Goal: Task Accomplishment & Management: Manage account settings

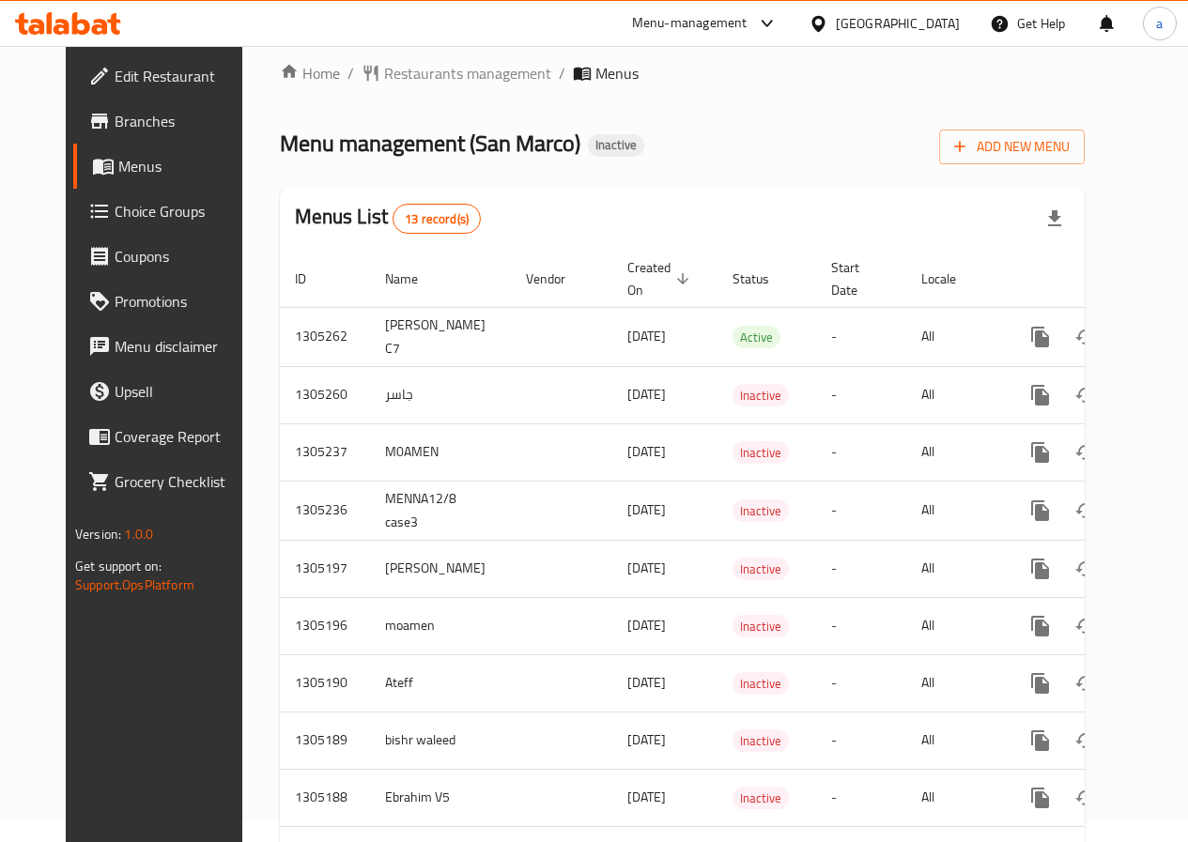
scroll to position [19, 0]
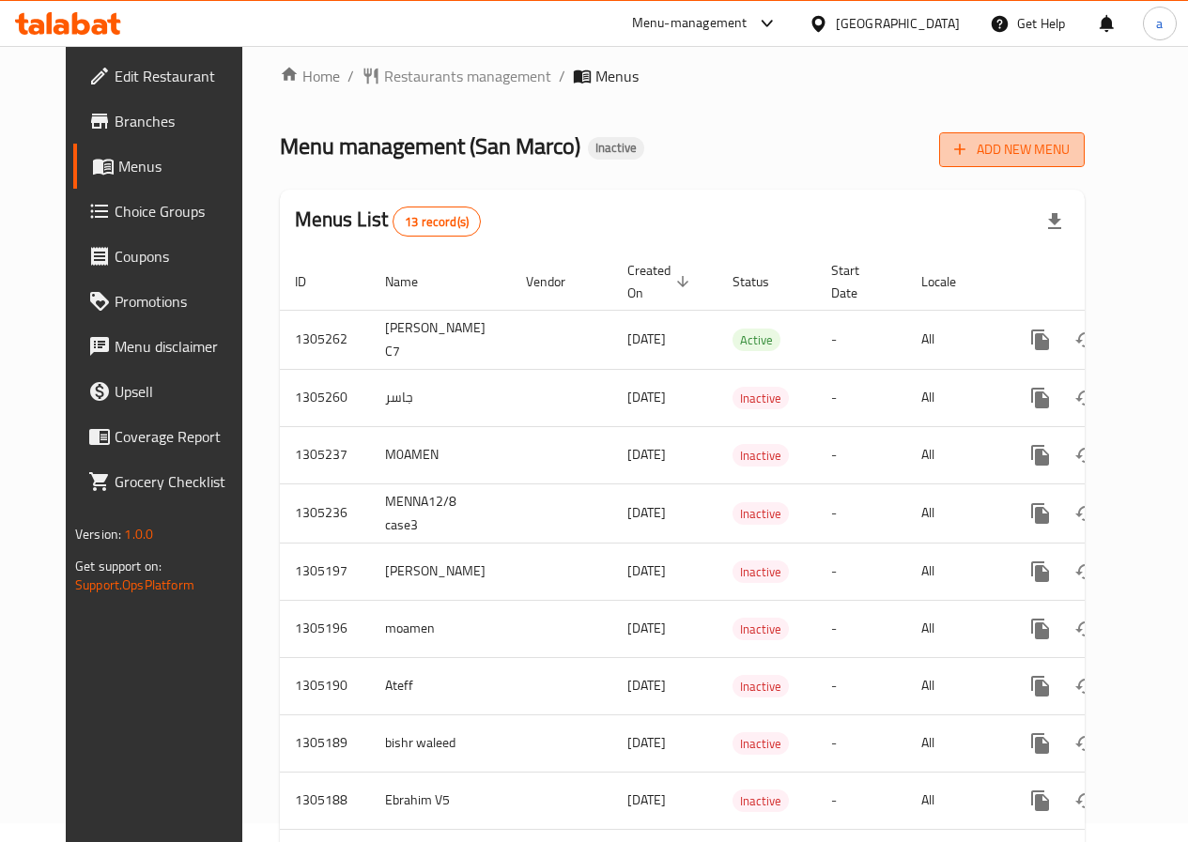
click at [1070, 150] on span "Add New Menu" at bounding box center [1012, 149] width 116 height 23
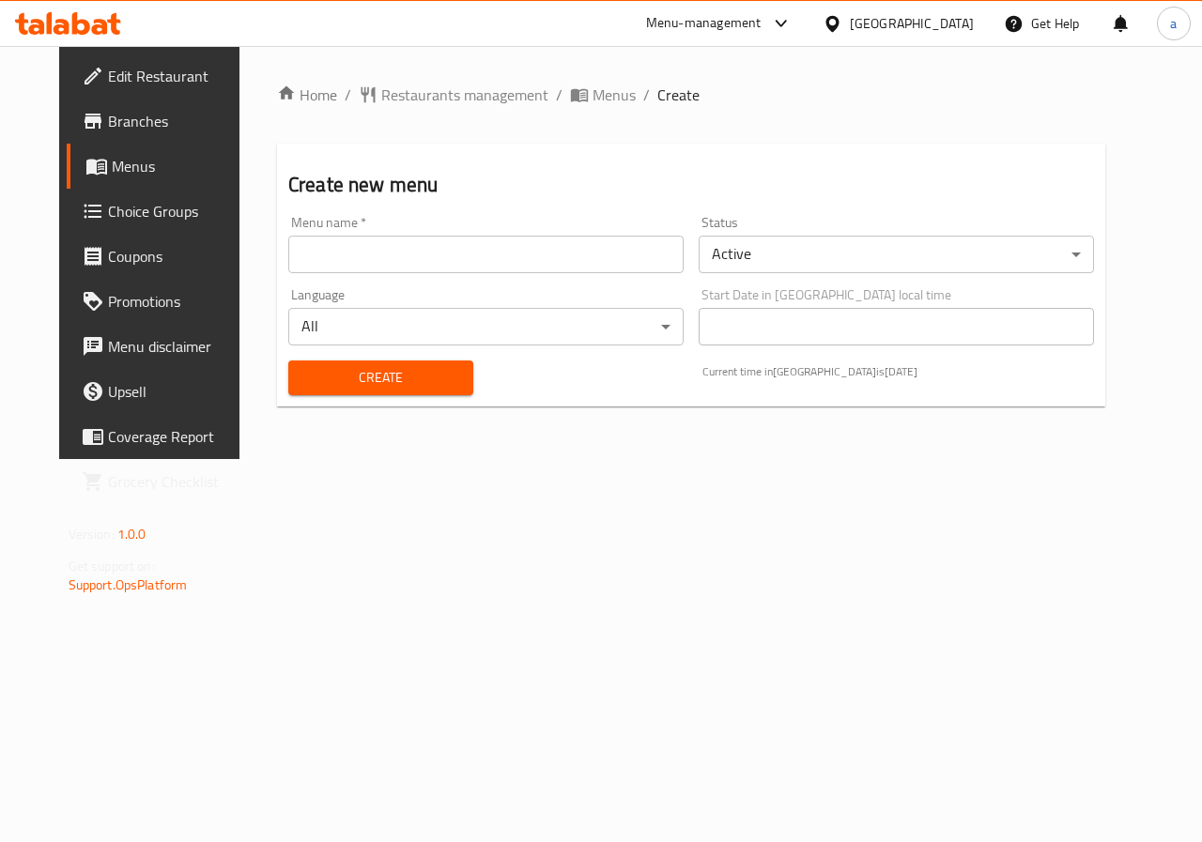
click at [398, 249] on input "text" at bounding box center [485, 255] width 395 height 38
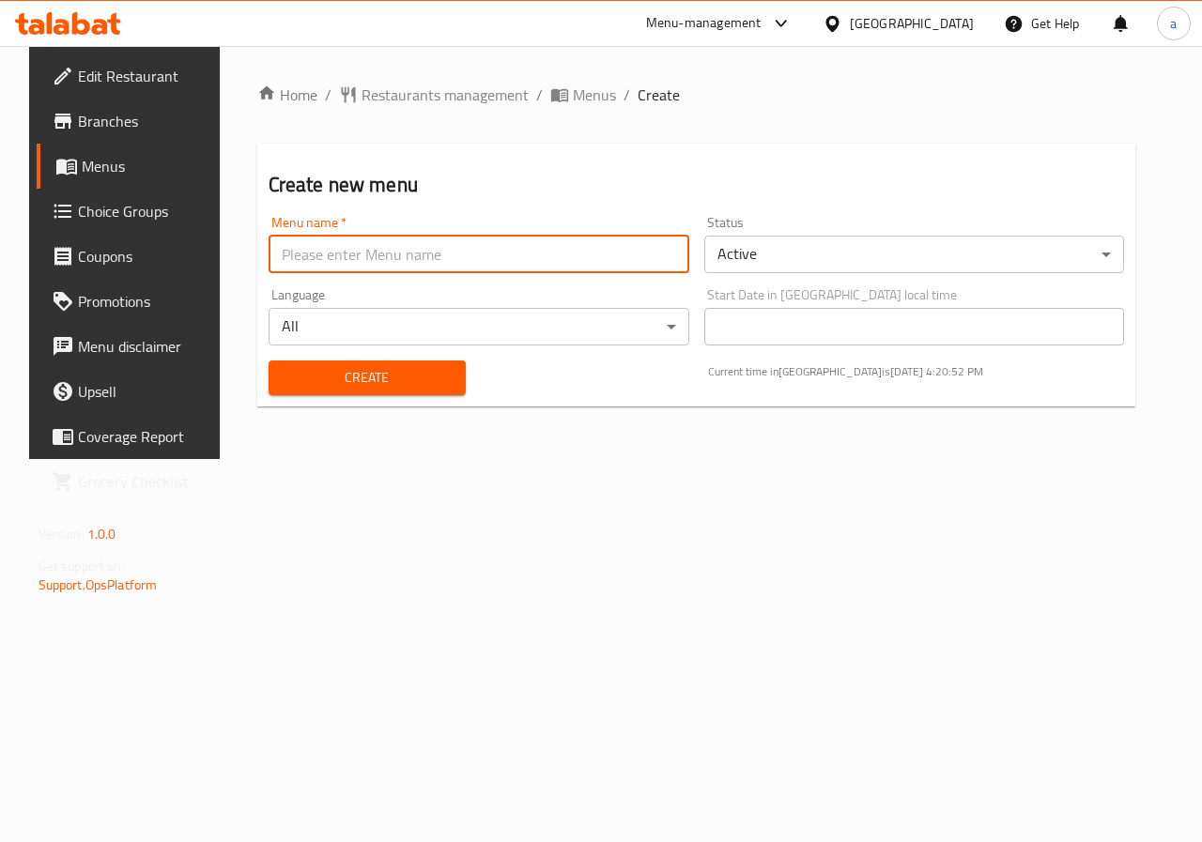
click at [434, 262] on input "text" at bounding box center [479, 255] width 421 height 38
type input "[DEMOGRAPHIC_DATA] 3"
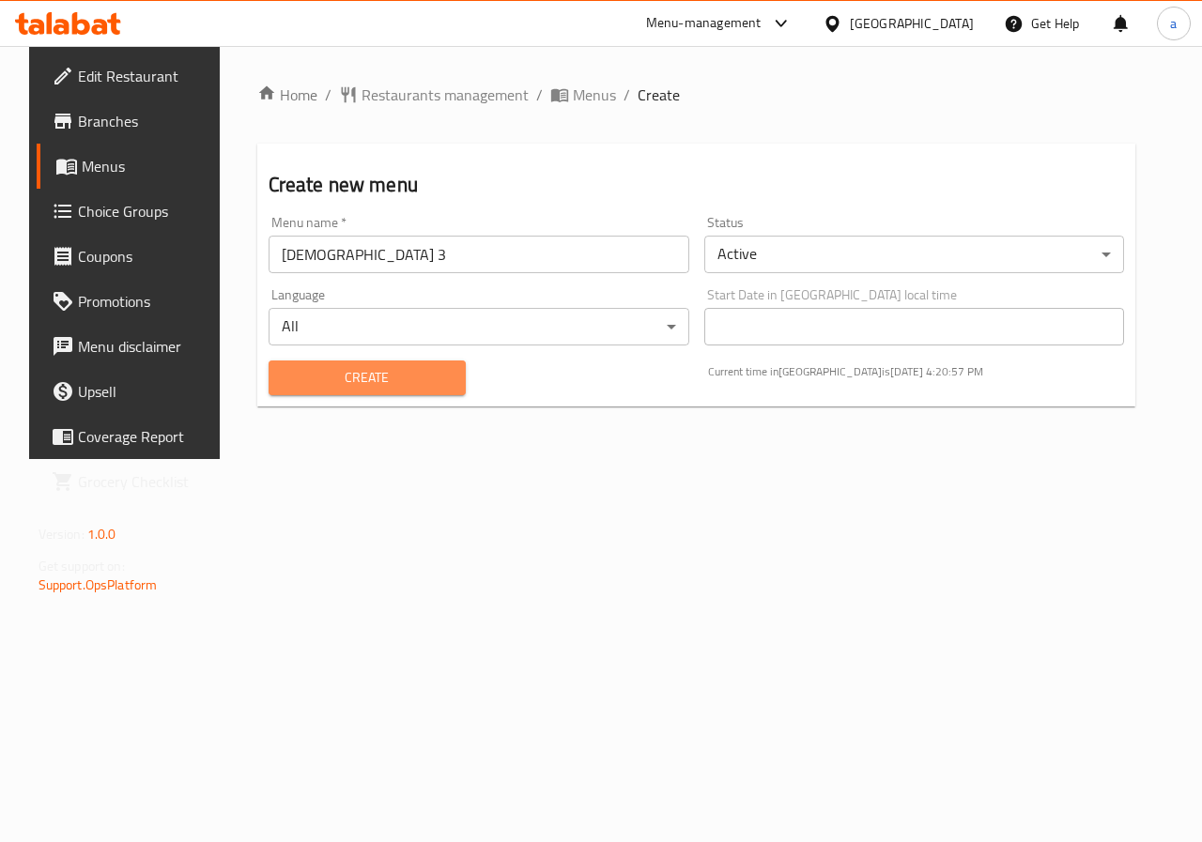
click at [363, 378] on span "Create" at bounding box center [367, 377] width 167 height 23
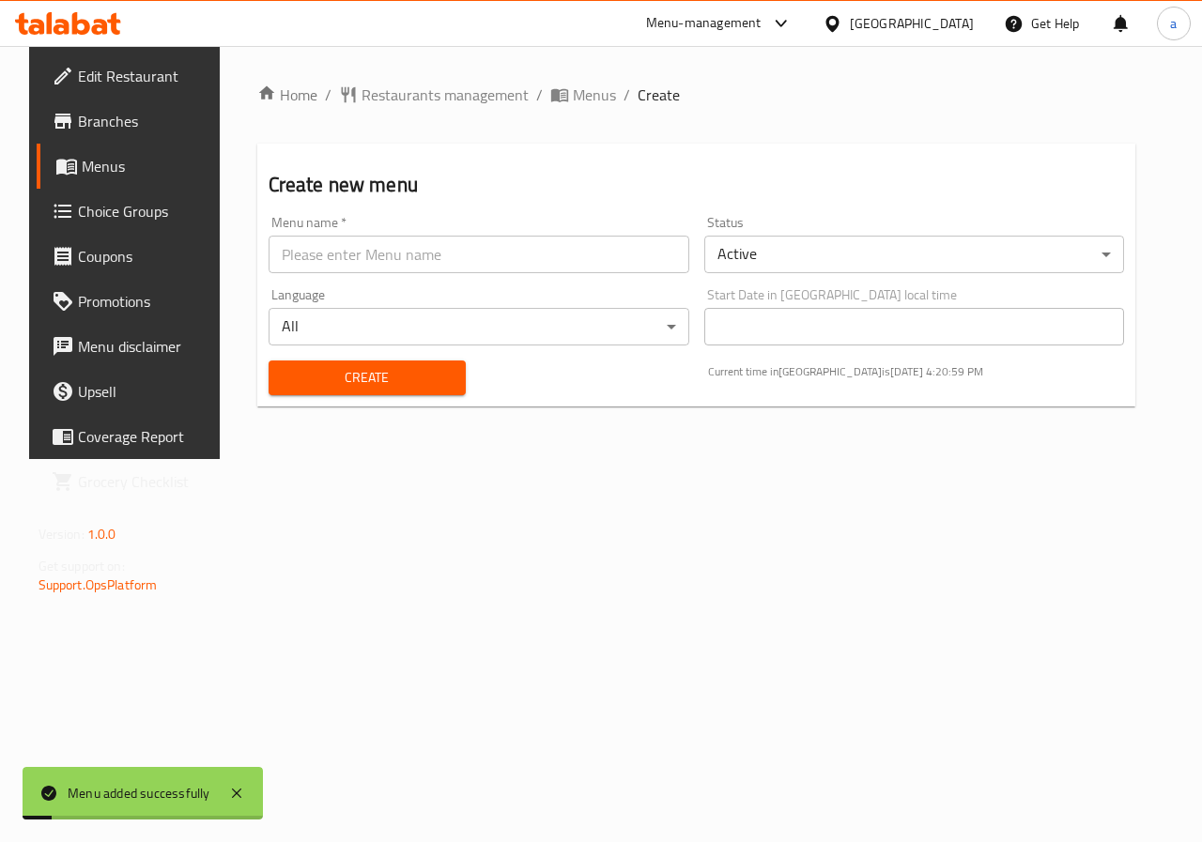
click at [122, 160] on span "Menus" at bounding box center [148, 166] width 133 height 23
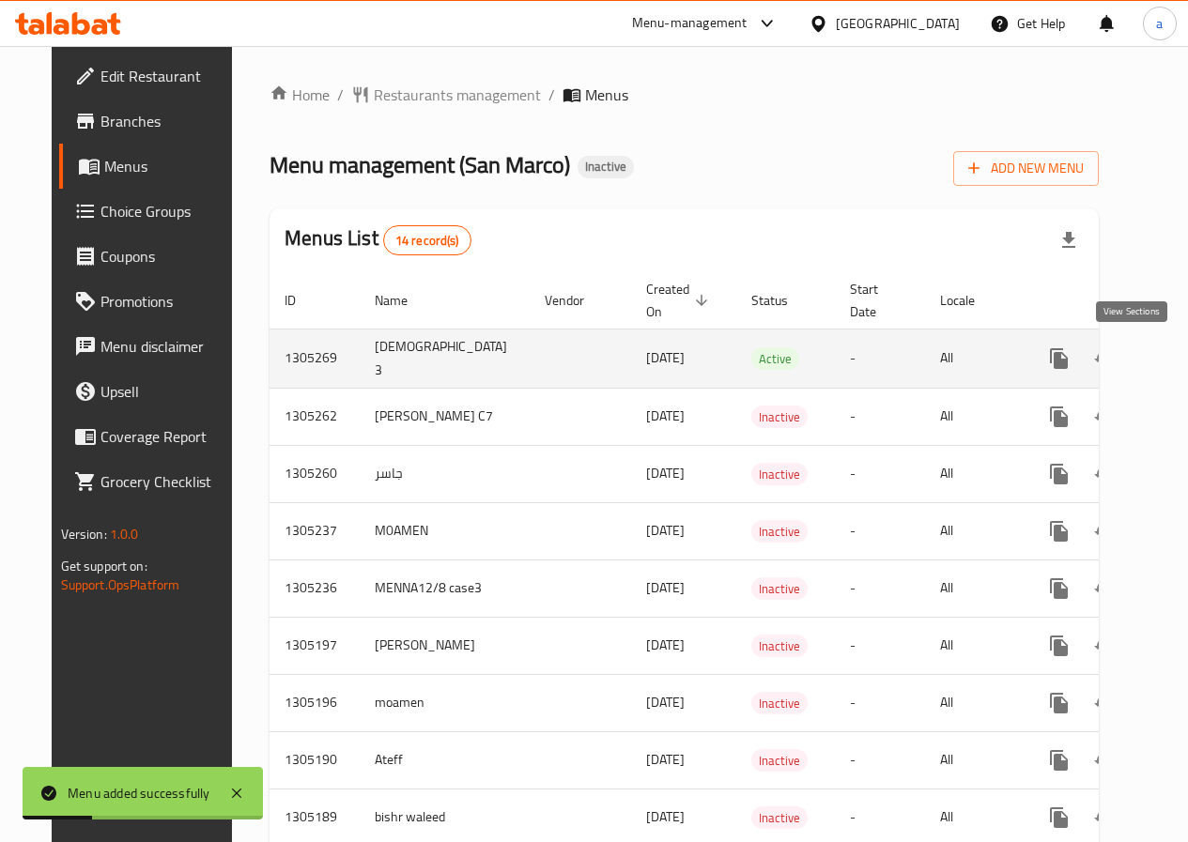
click at [1186, 358] on icon "enhanced table" at bounding box center [1194, 358] width 17 height 17
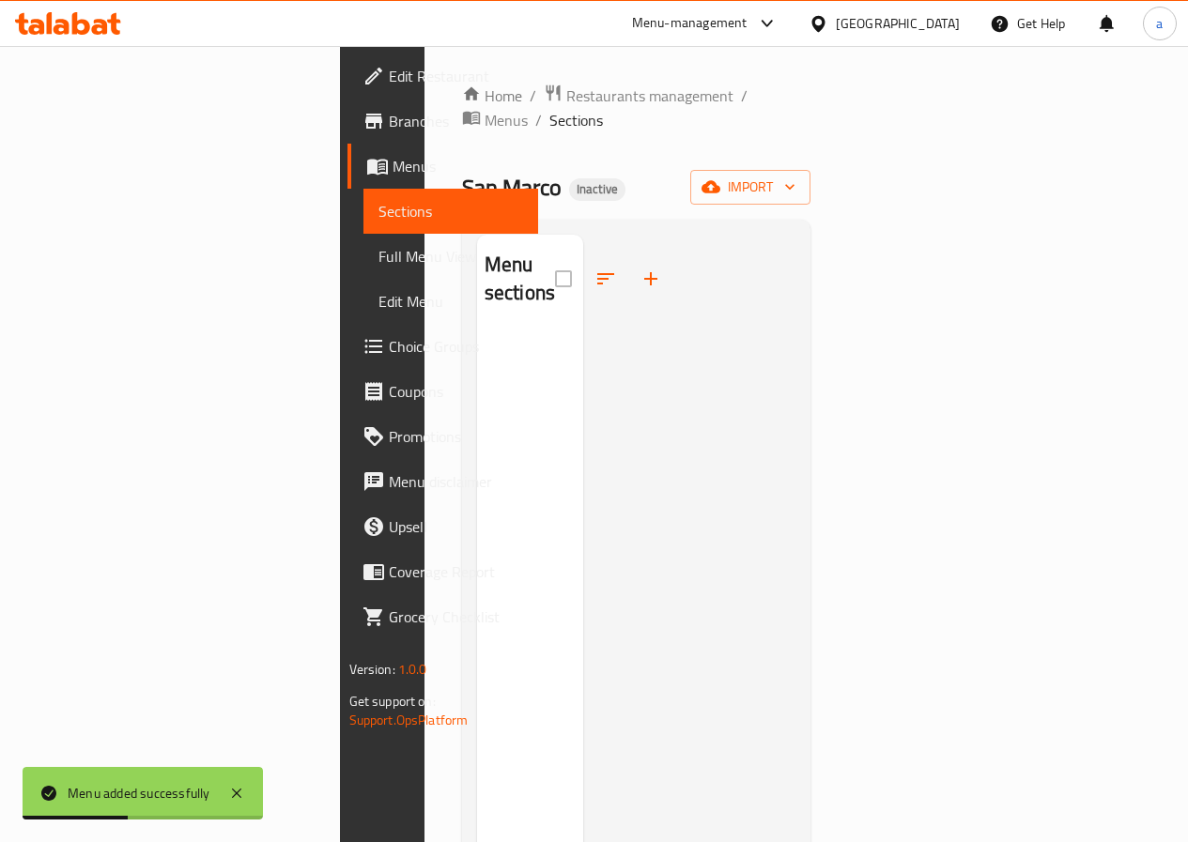
click at [811, 180] on div "Home / Restaurants management / Menus / Sections San Marco Inactive import Menu…" at bounding box center [636, 588] width 349 height 1009
click at [811, 175] on button "import" at bounding box center [750, 187] width 120 height 35
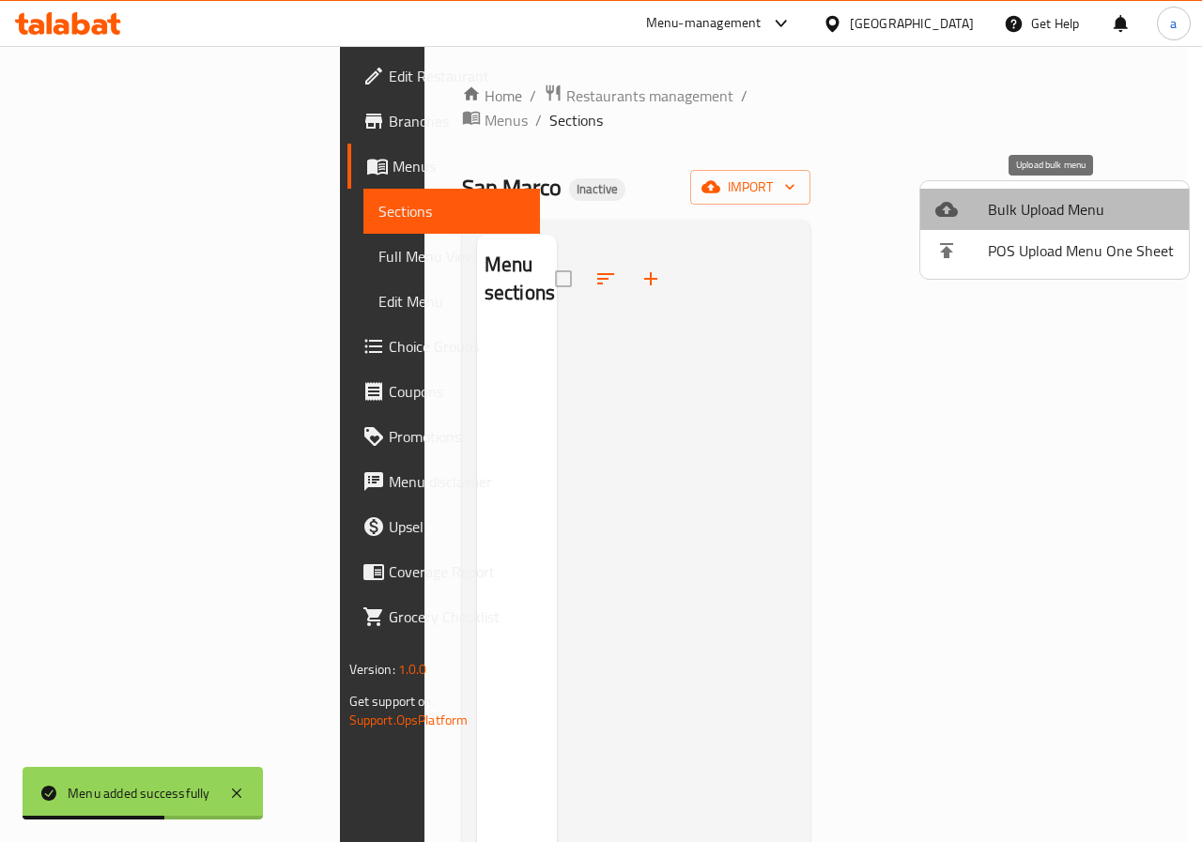
click at [1073, 209] on span "Bulk Upload Menu" at bounding box center [1081, 209] width 186 height 23
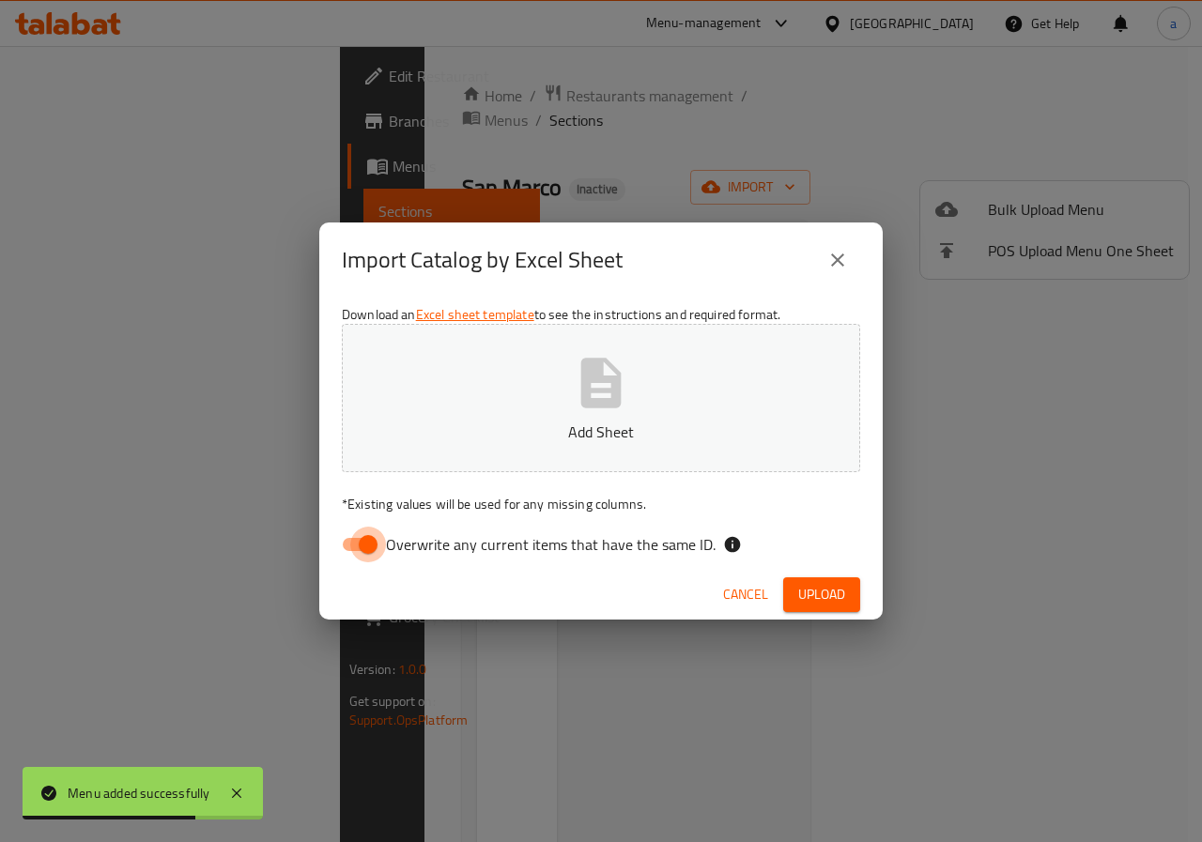
click at [373, 539] on input "Overwrite any current items that have the same ID." at bounding box center [368, 545] width 107 height 36
checkbox input "false"
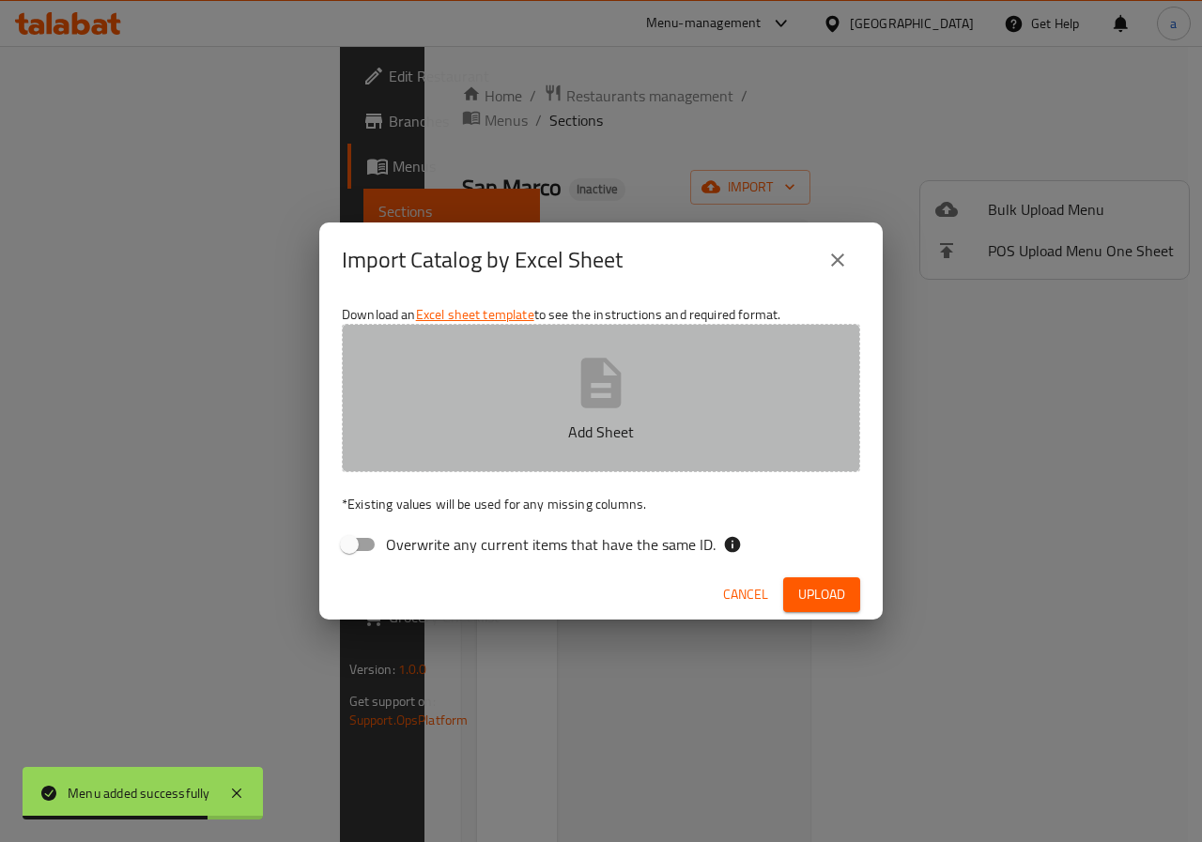
click at [564, 401] on button "Add Sheet" at bounding box center [601, 398] width 518 height 148
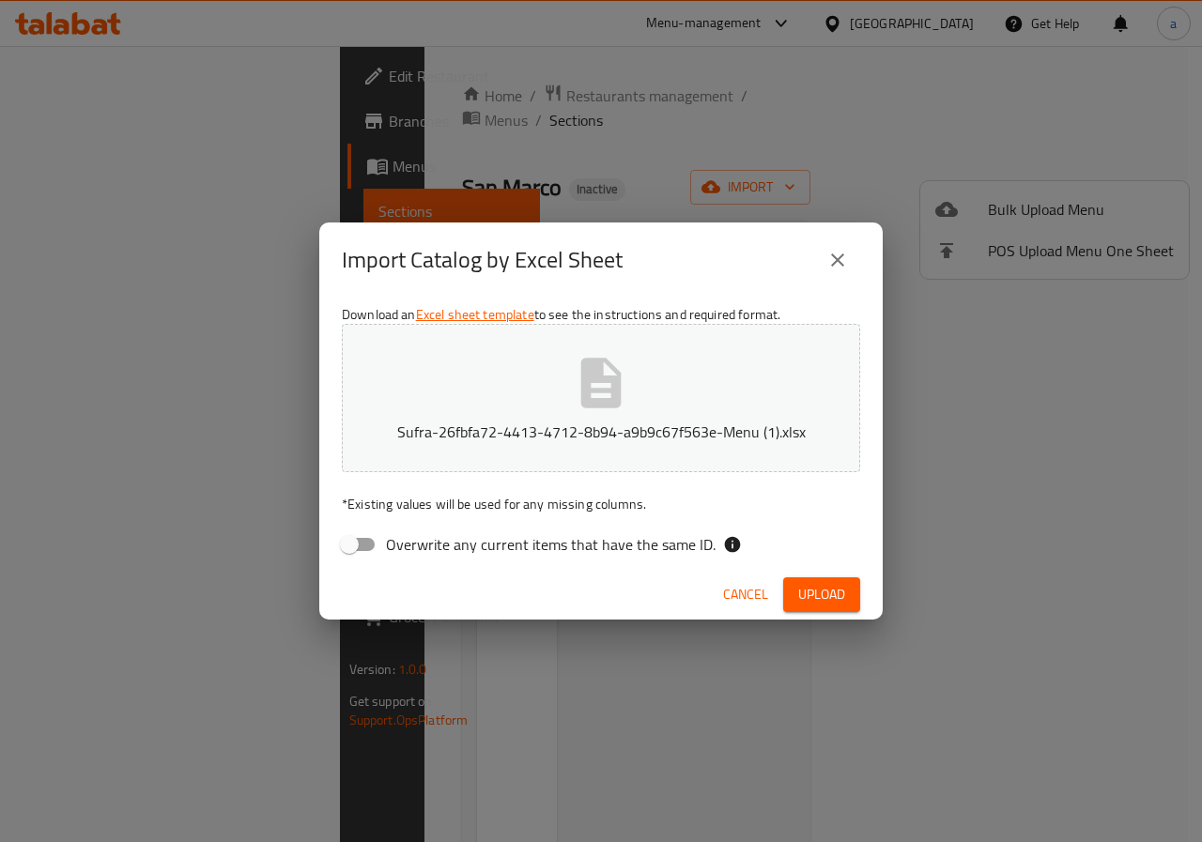
click at [818, 591] on span "Upload" at bounding box center [821, 594] width 47 height 23
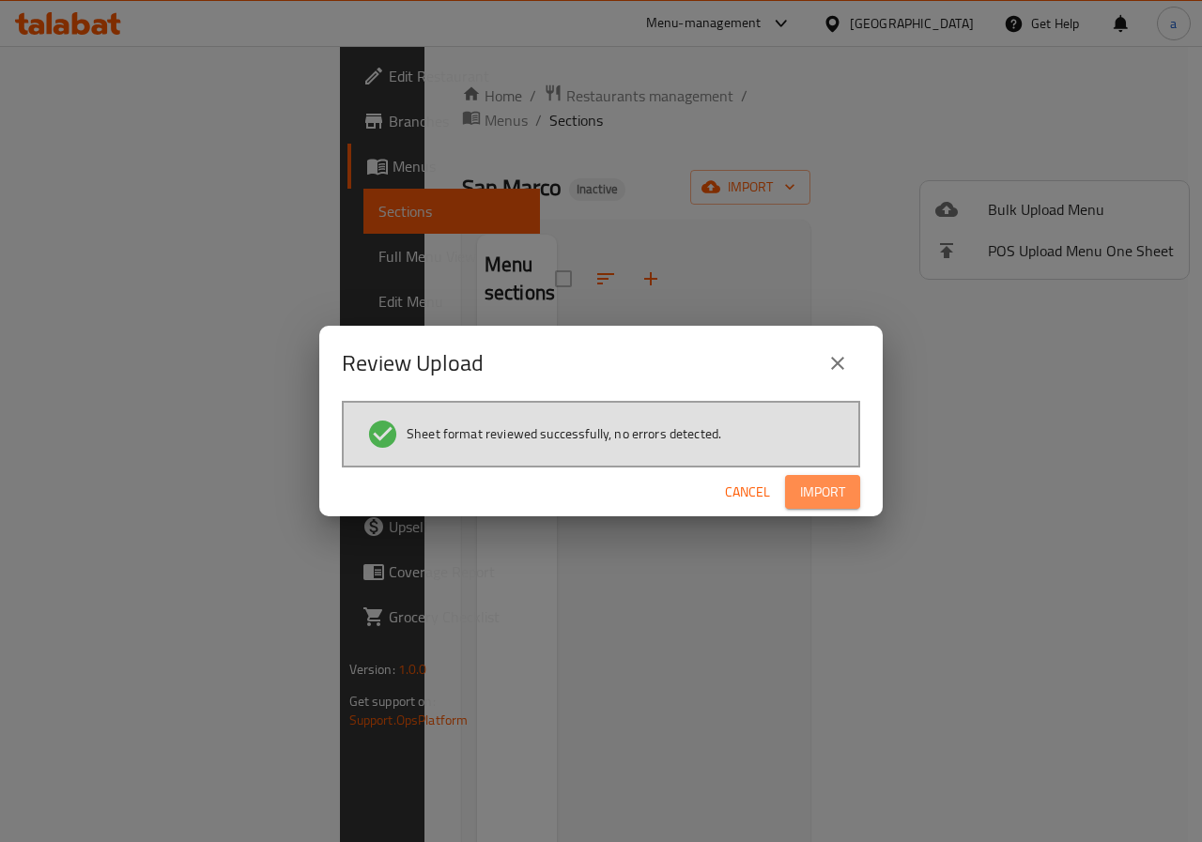
click at [849, 480] on button "Import" at bounding box center [822, 492] width 75 height 35
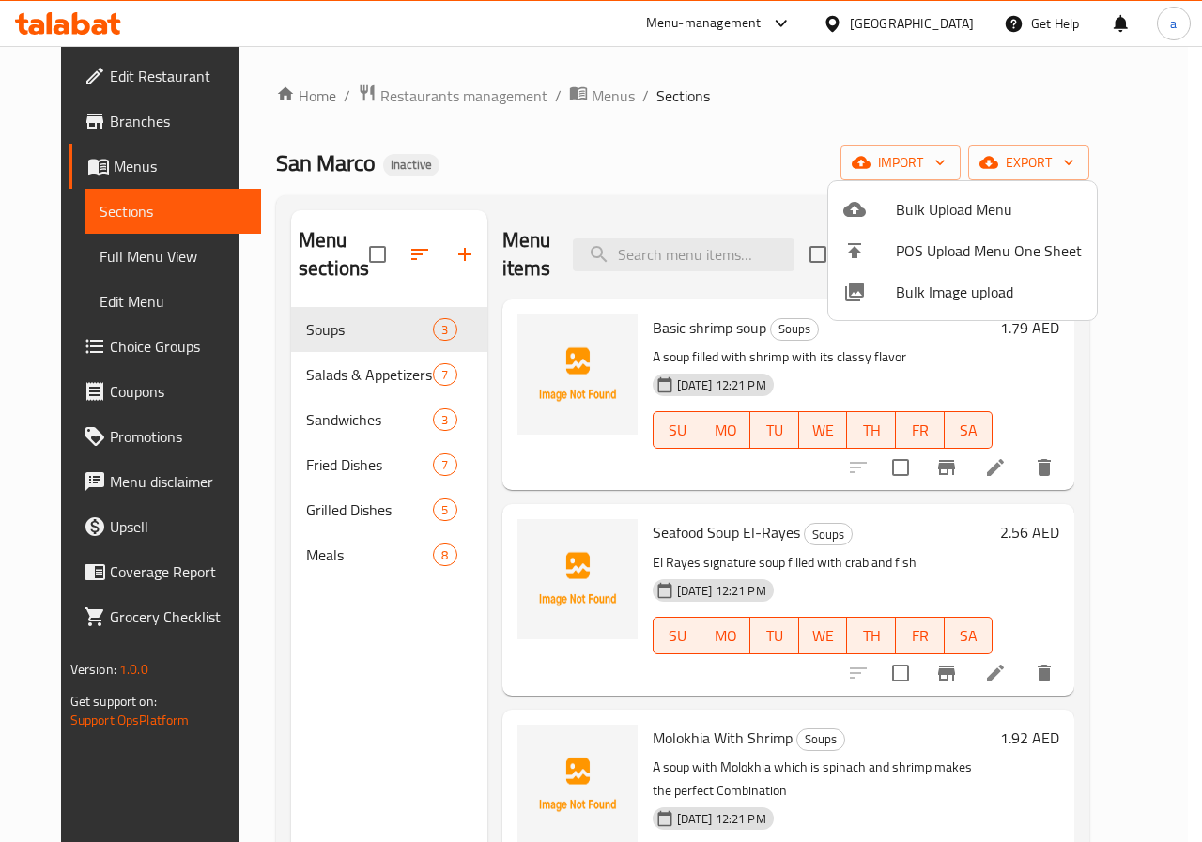
click at [54, 255] on div at bounding box center [601, 421] width 1202 height 842
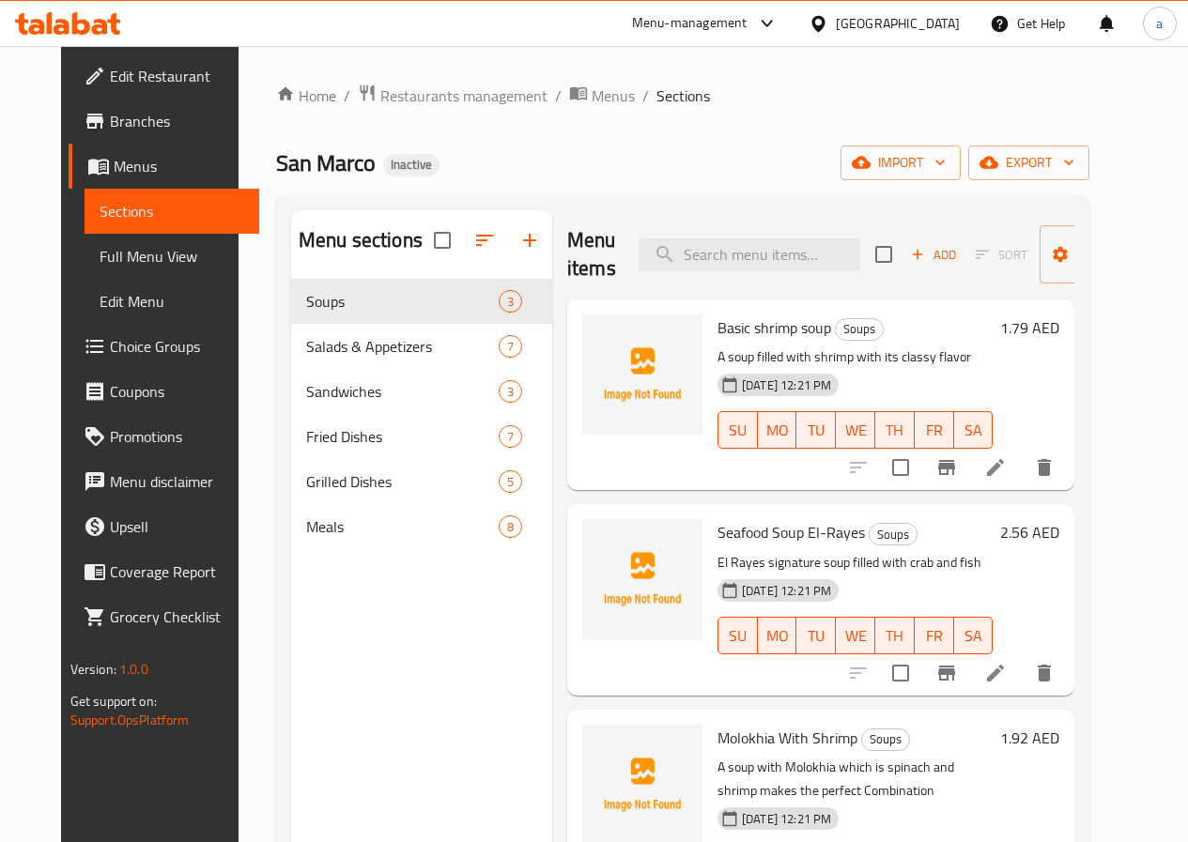
click at [100, 253] on span "Full Menu View" at bounding box center [172, 256] width 145 height 23
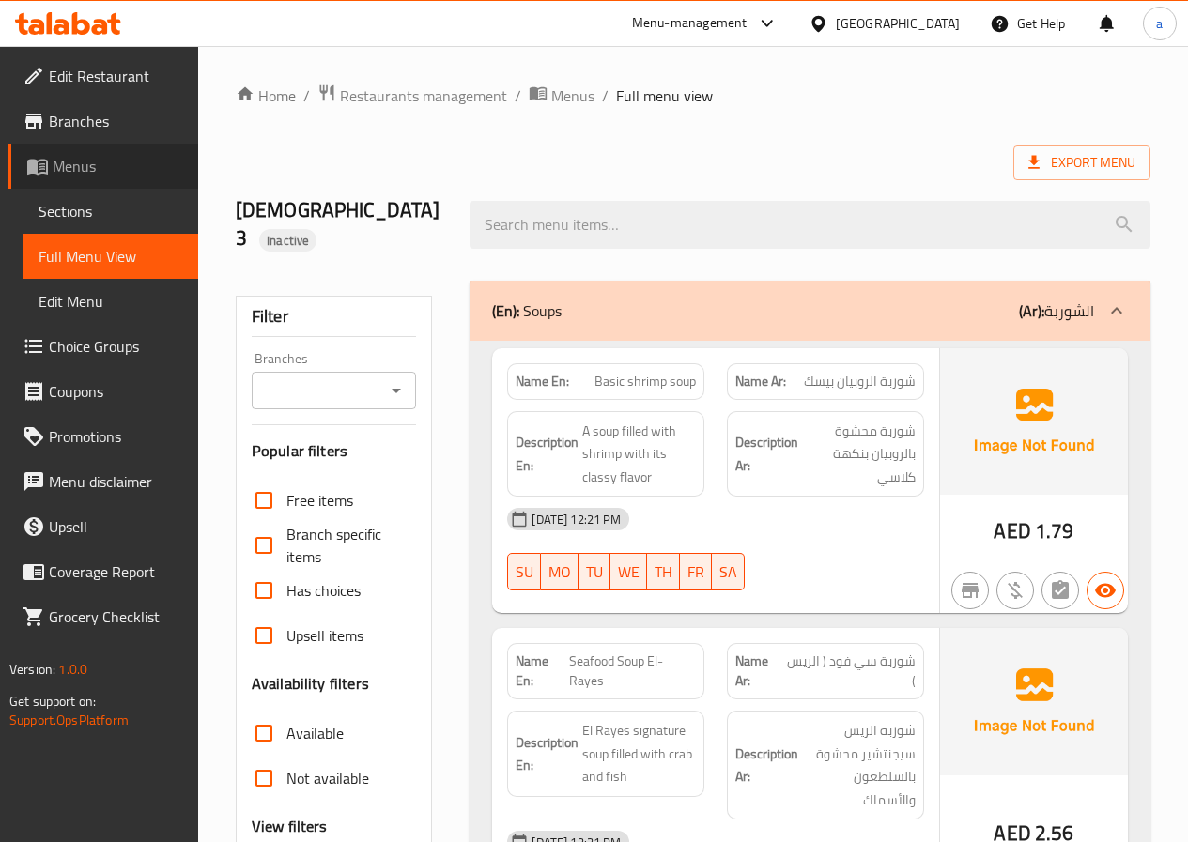
click at [85, 162] on span "Menus" at bounding box center [118, 166] width 131 height 23
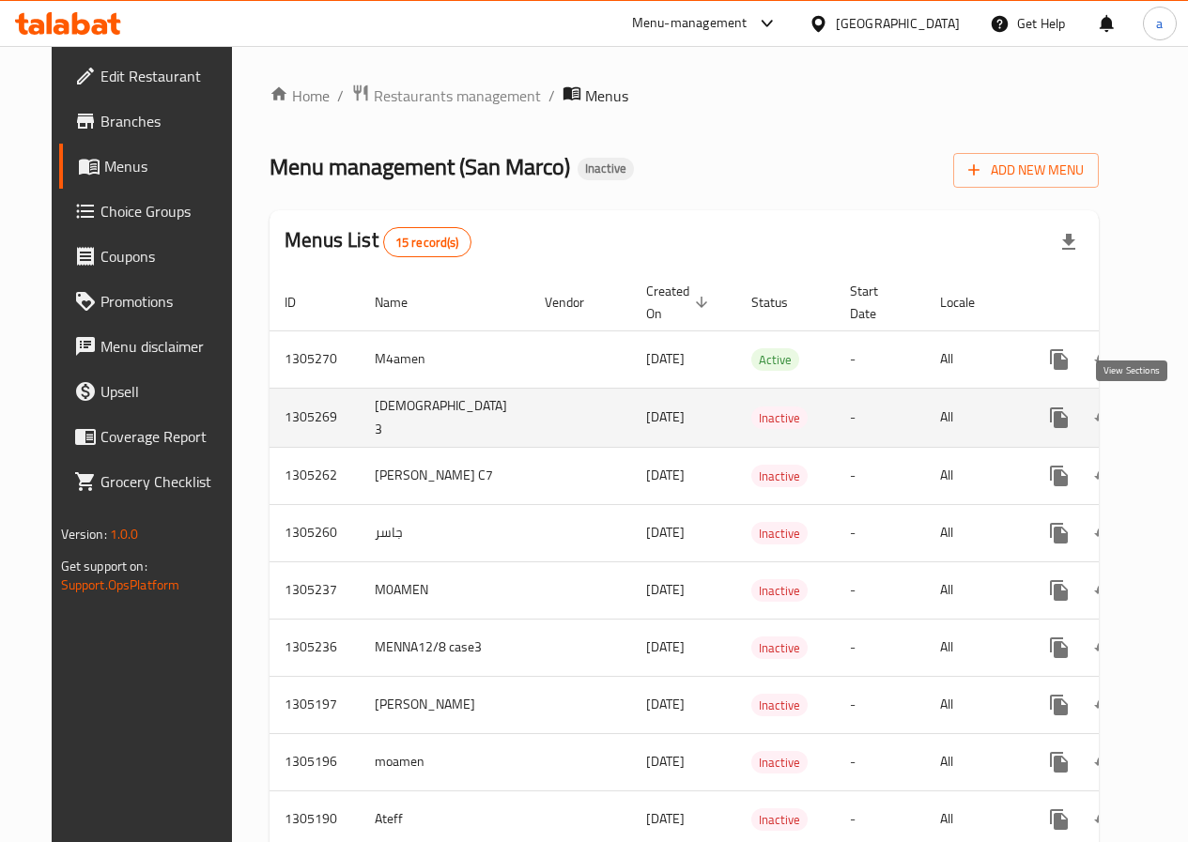
click at [1183, 422] on icon "enhanced table" at bounding box center [1194, 418] width 23 height 23
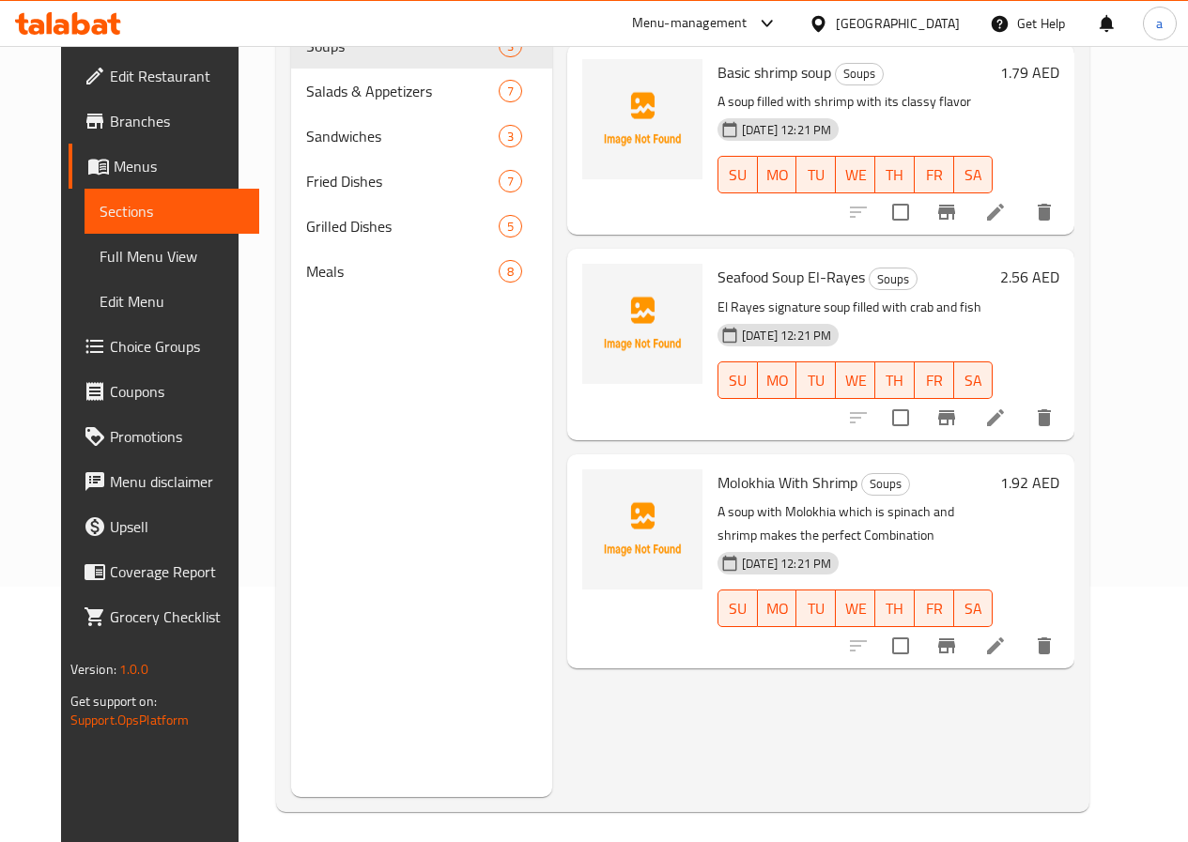
scroll to position [263, 0]
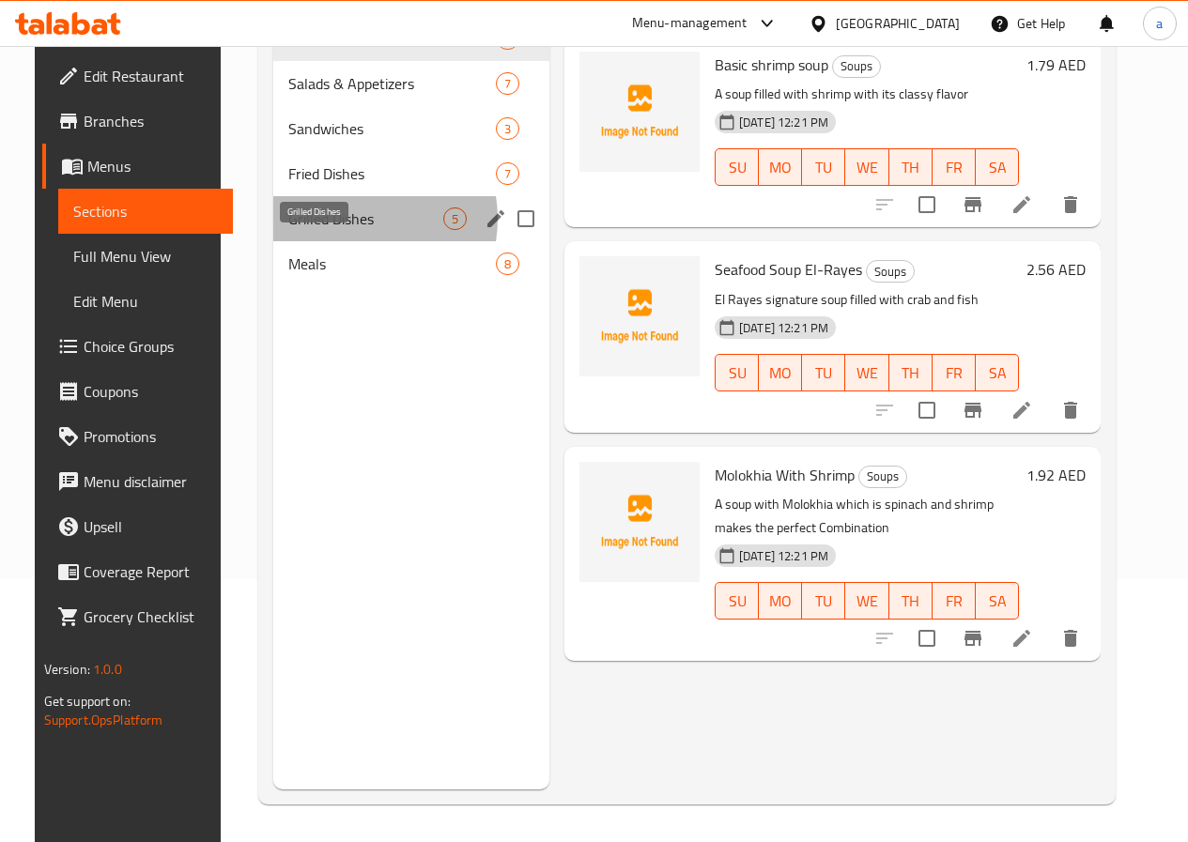
click at [333, 230] on span "Grilled Dishes" at bounding box center [365, 219] width 155 height 23
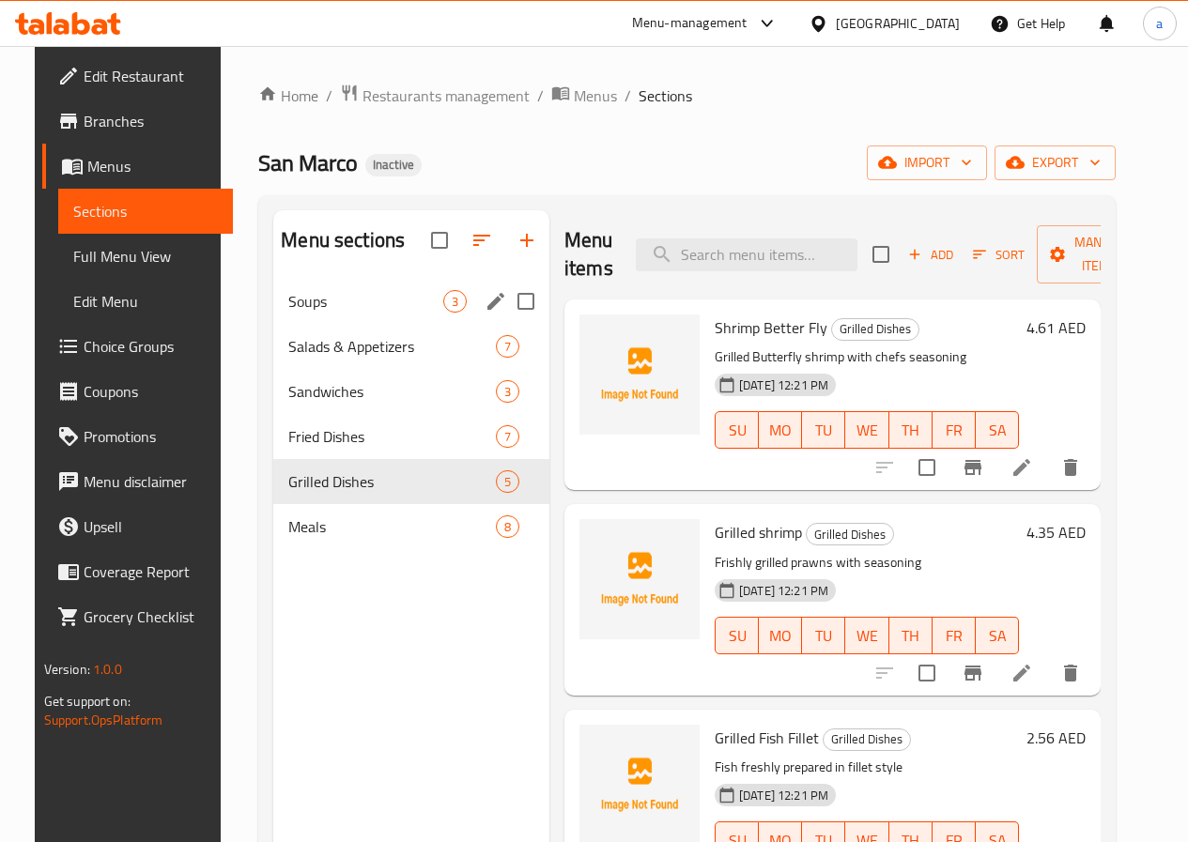
click at [288, 313] on span "Soups" at bounding box center [365, 301] width 155 height 23
